Goal: Find specific page/section: Find specific page/section

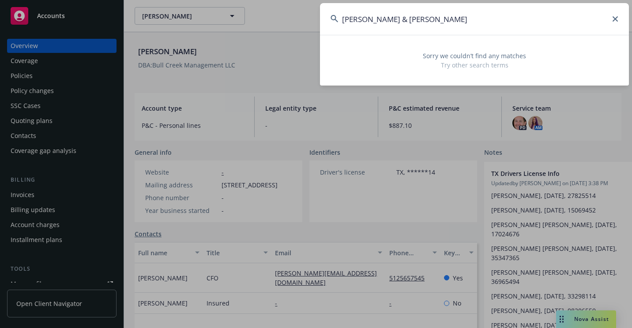
drag, startPoint x: 477, startPoint y: 27, endPoint x: 298, endPoint y: 43, distance: 179.8
click at [298, 43] on div "[PERSON_NAME] & [PERSON_NAME] Sorry we couldn’t find any matches Try other sear…" at bounding box center [316, 164] width 632 height 328
paste input "[PERSON_NAME]"
type input "[PERSON_NAME]"
